Goal: Understand process/instructions

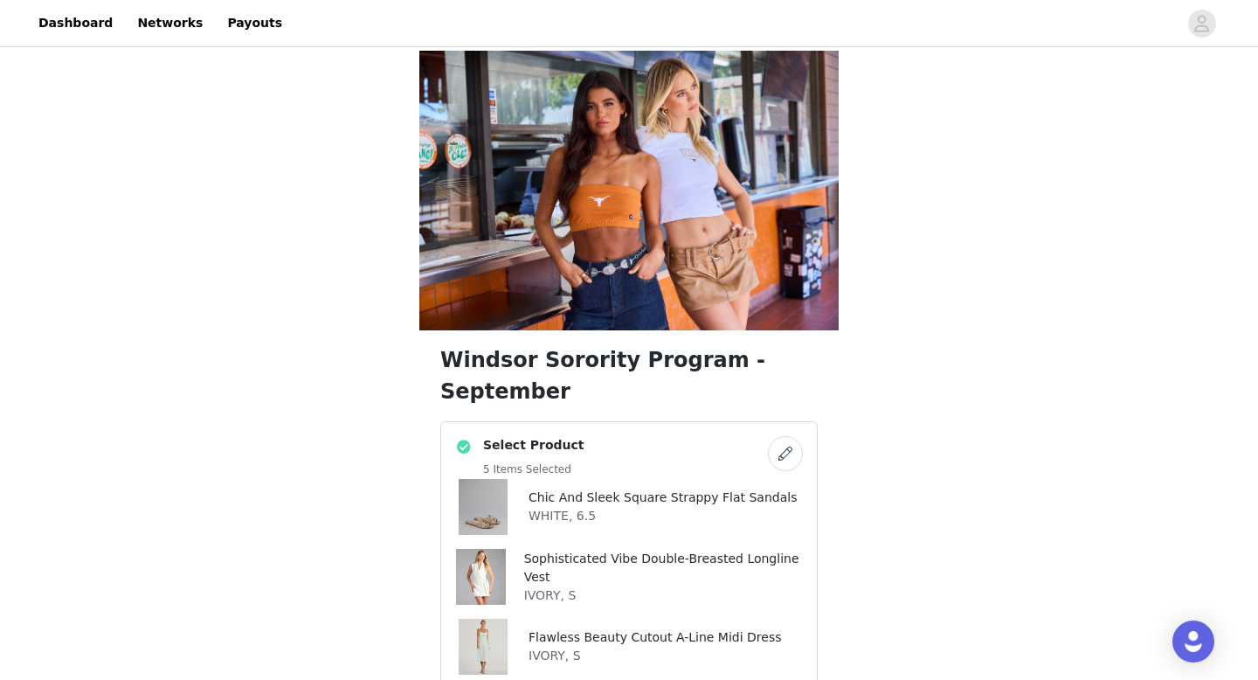
scroll to position [278, 0]
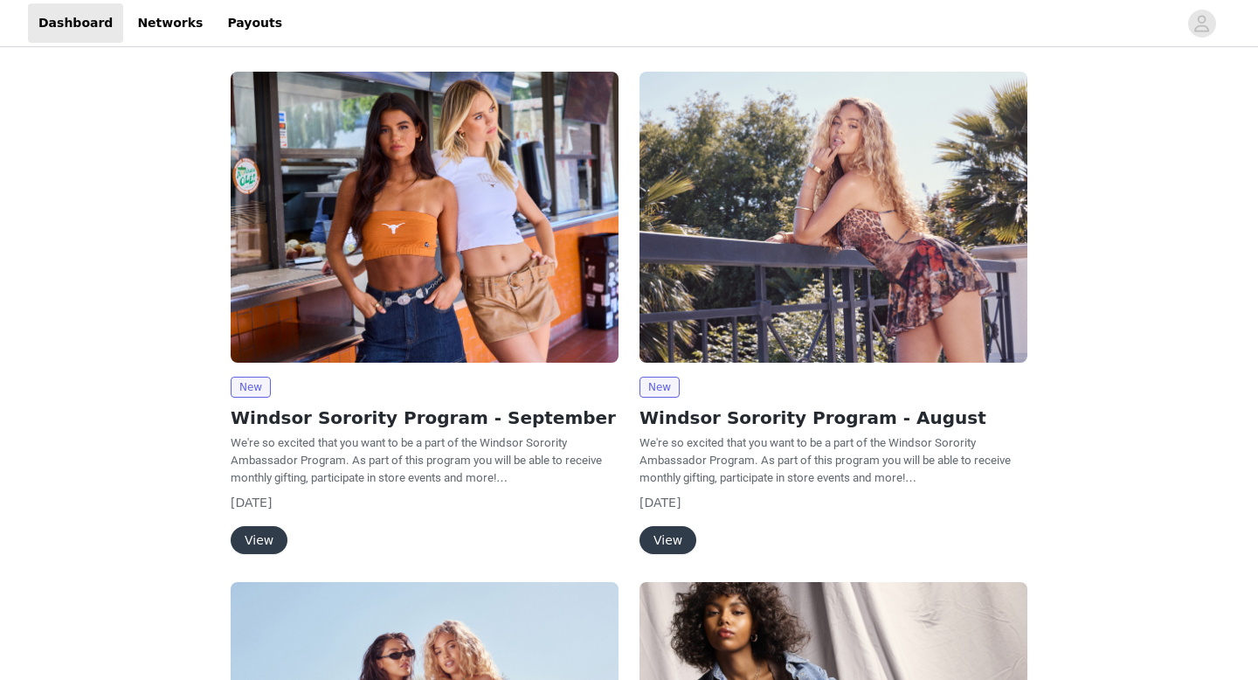
click at [267, 530] on button "View" at bounding box center [259, 540] width 57 height 28
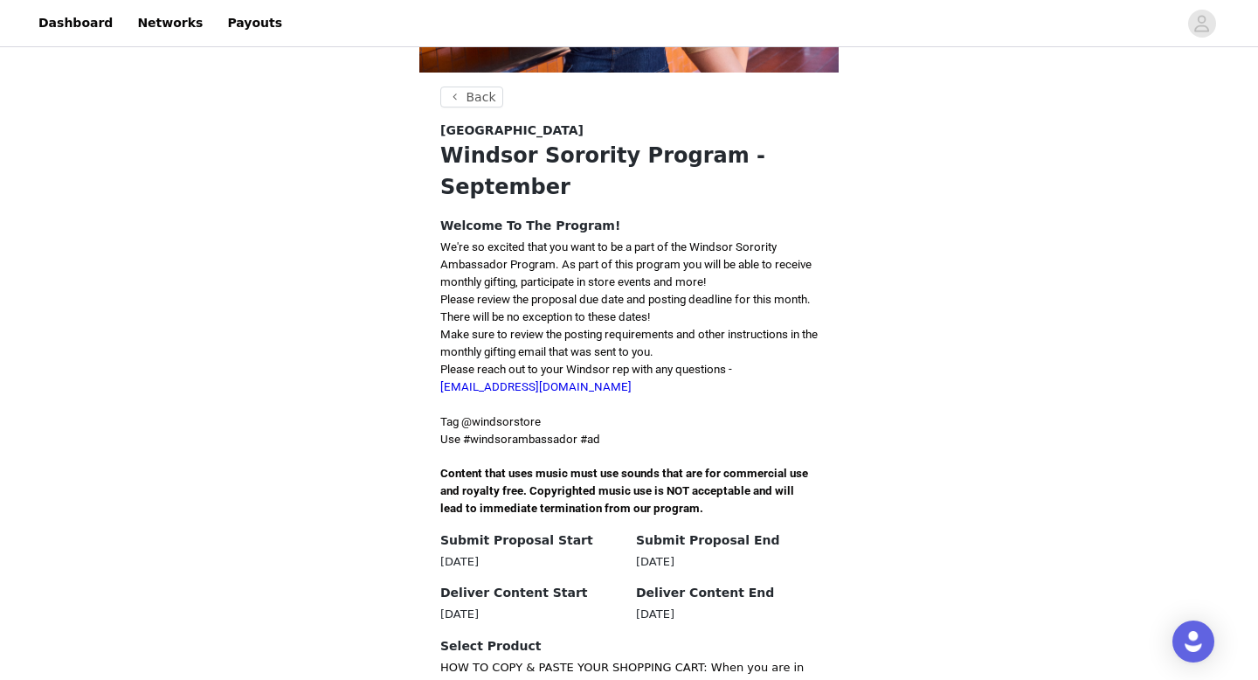
scroll to position [475, 0]
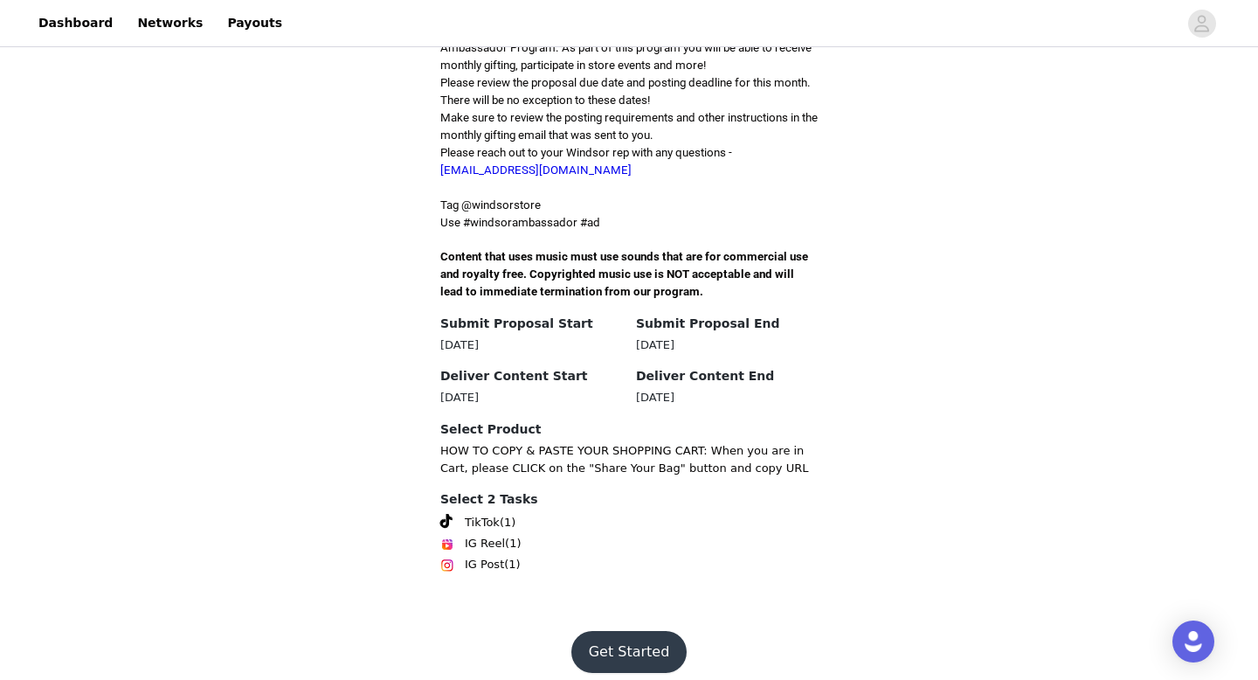
click at [634, 645] on button "Get Started" at bounding box center [630, 652] width 116 height 42
